Goal: Find specific page/section: Find specific page/section

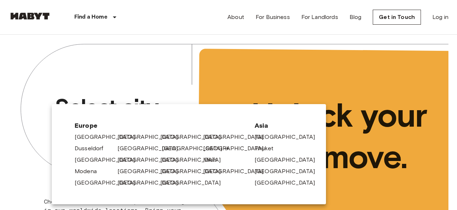
click at [168, 148] on link "[GEOGRAPHIC_DATA]" at bounding box center [196, 148] width 68 height 9
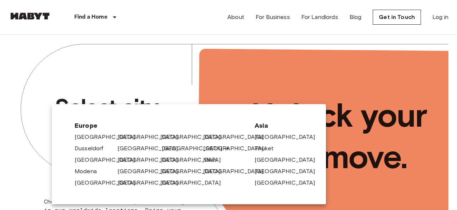
click at [169, 150] on link "[GEOGRAPHIC_DATA]" at bounding box center [196, 148] width 68 height 9
click at [171, 146] on link "[GEOGRAPHIC_DATA]" at bounding box center [196, 148] width 68 height 9
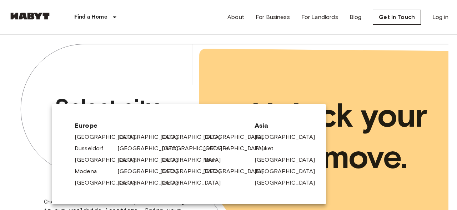
click at [166, 149] on link "[GEOGRAPHIC_DATA]" at bounding box center [196, 148] width 68 height 9
click at [165, 149] on link "[GEOGRAPHIC_DATA]" at bounding box center [196, 148] width 68 height 9
click at [141, 33] on div at bounding box center [228, 105] width 457 height 210
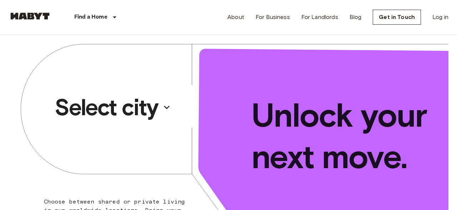
click at [169, 109] on icon "button" at bounding box center [166, 106] width 11 height 11
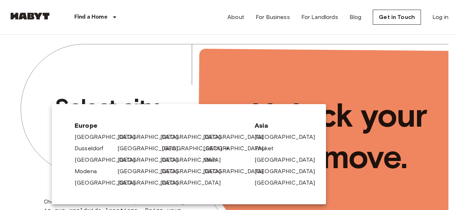
click at [168, 146] on link "[GEOGRAPHIC_DATA]" at bounding box center [196, 148] width 68 height 9
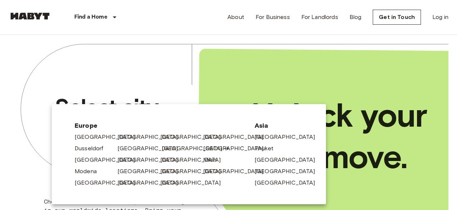
click at [165, 145] on link "[GEOGRAPHIC_DATA]" at bounding box center [196, 148] width 68 height 9
click at [195, 43] on div at bounding box center [228, 105] width 457 height 210
